Goal: Obtain resource: Download file/media

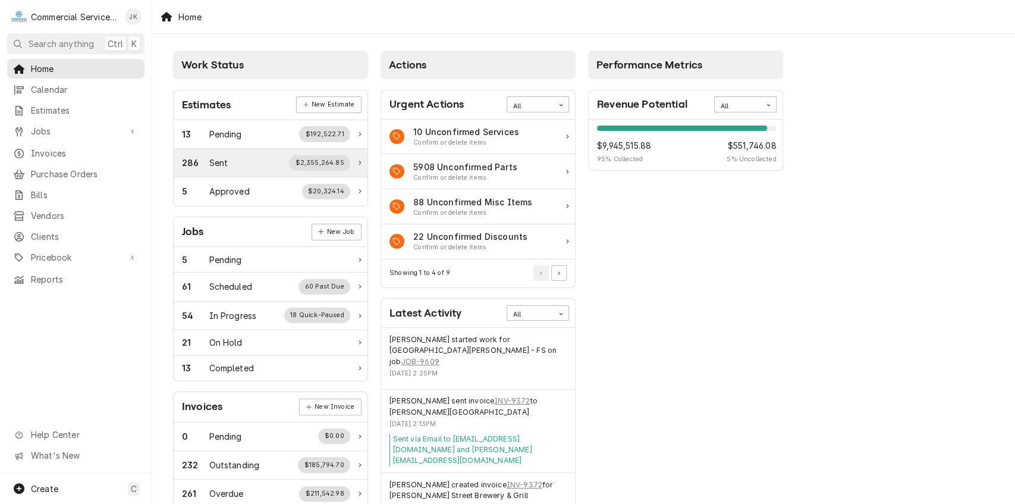
click at [320, 159] on div "$2,355,264.85" at bounding box center [319, 162] width 61 height 15
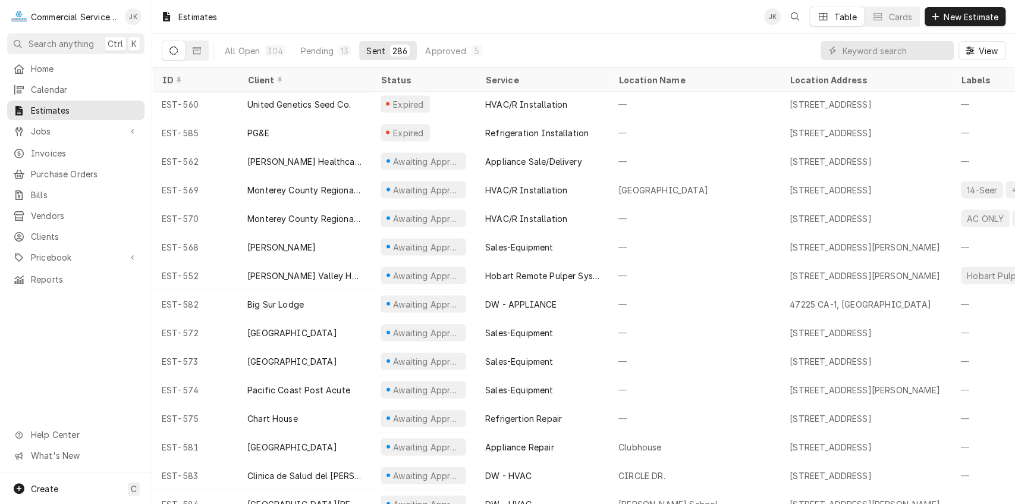
scroll to position [7754, 0]
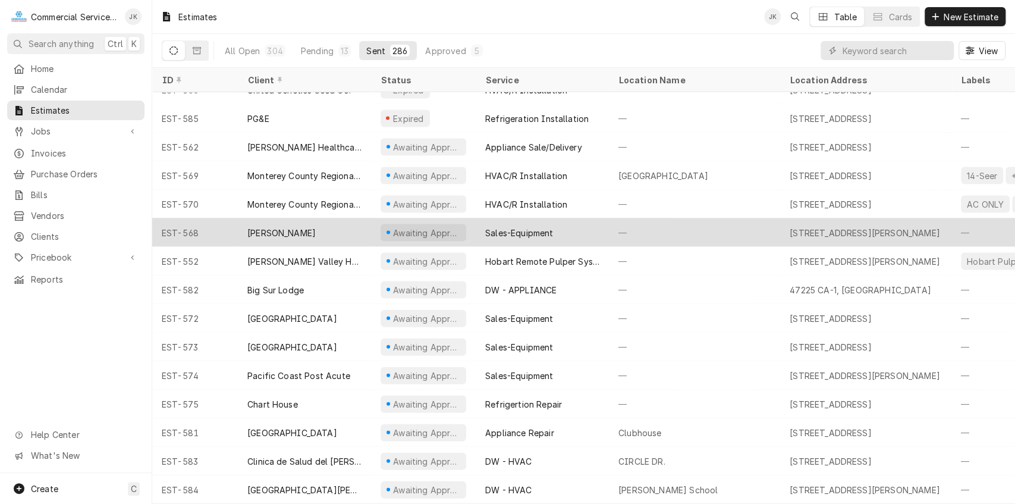
click at [465, 228] on div "Awaiting Approval" at bounding box center [423, 232] width 105 height 29
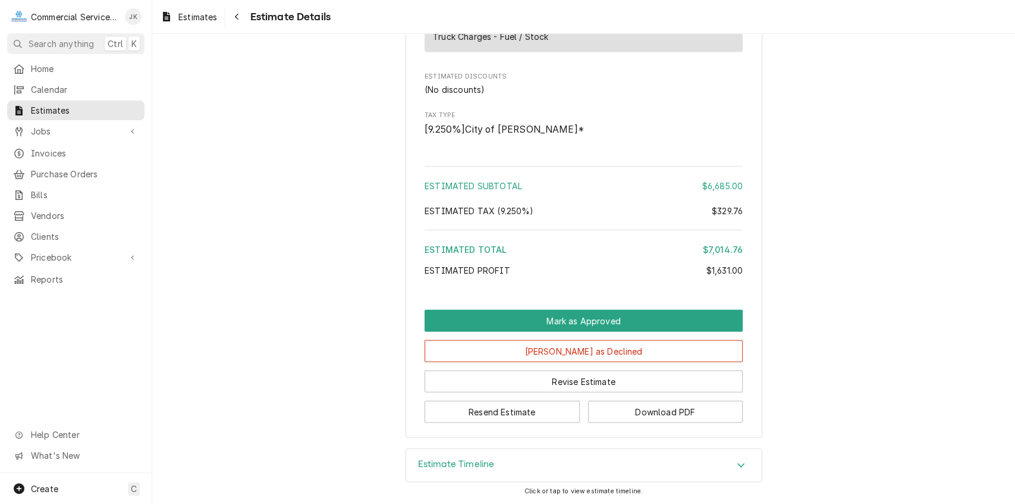
scroll to position [1466, 0]
click at [644, 414] on button "Download PDF" at bounding box center [665, 411] width 155 height 22
click at [678, 413] on button "Download PDF" at bounding box center [665, 411] width 155 height 22
